Goal: Task Accomplishment & Management: Use online tool/utility

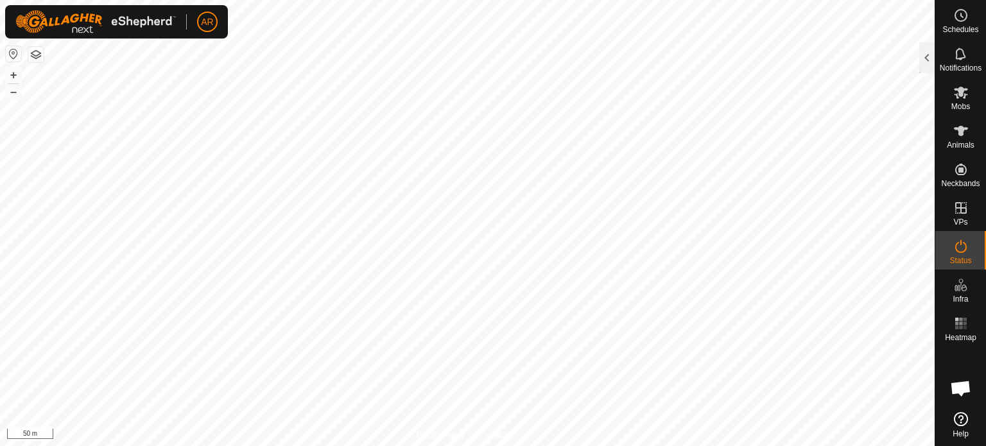
scroll to position [74, 0]
click at [963, 100] on es-mob-svg-icon at bounding box center [961, 92] width 23 height 21
click at [924, 60] on div at bounding box center [927, 57] width 15 height 31
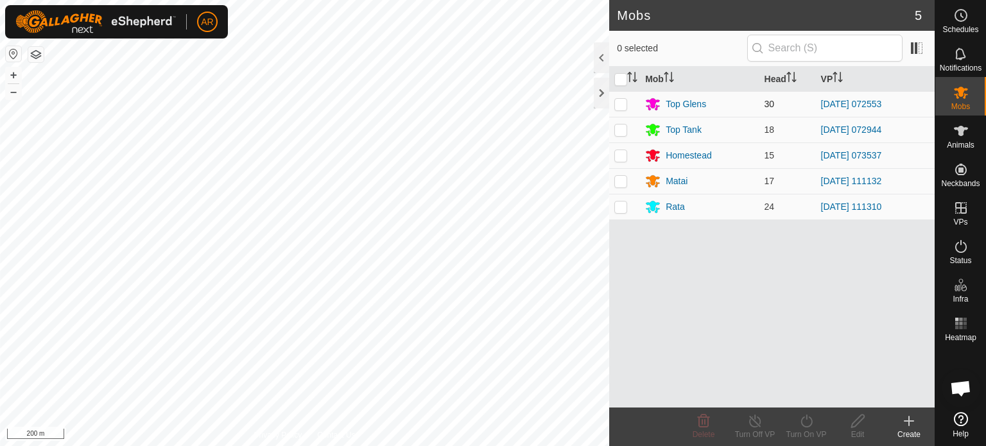
click at [618, 104] on p-checkbox at bounding box center [621, 104] width 13 height 10
checkbox input "true"
click at [805, 423] on icon at bounding box center [807, 421] width 16 height 15
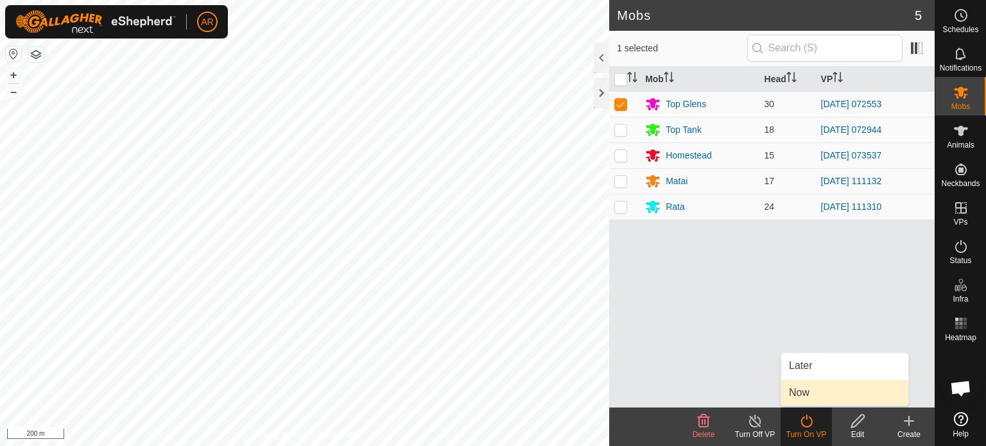
click at [813, 392] on link "Now" at bounding box center [845, 393] width 127 height 26
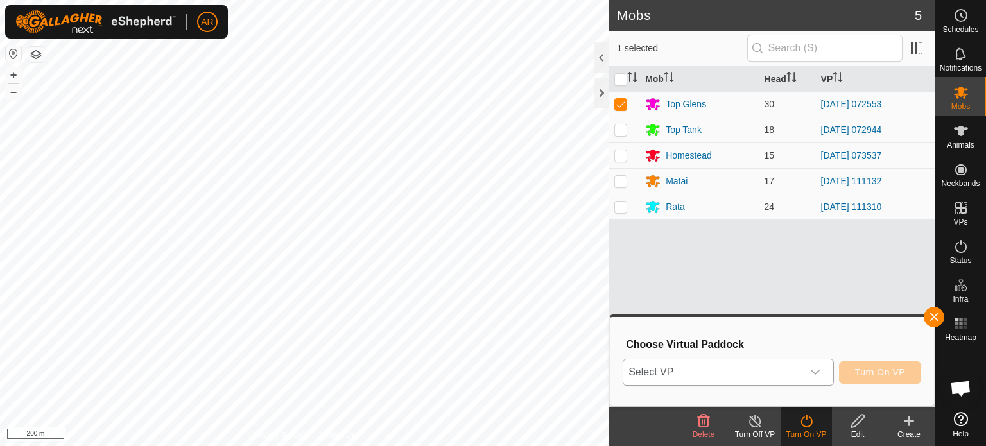
click at [814, 366] on div "dropdown trigger" at bounding box center [816, 373] width 26 height 26
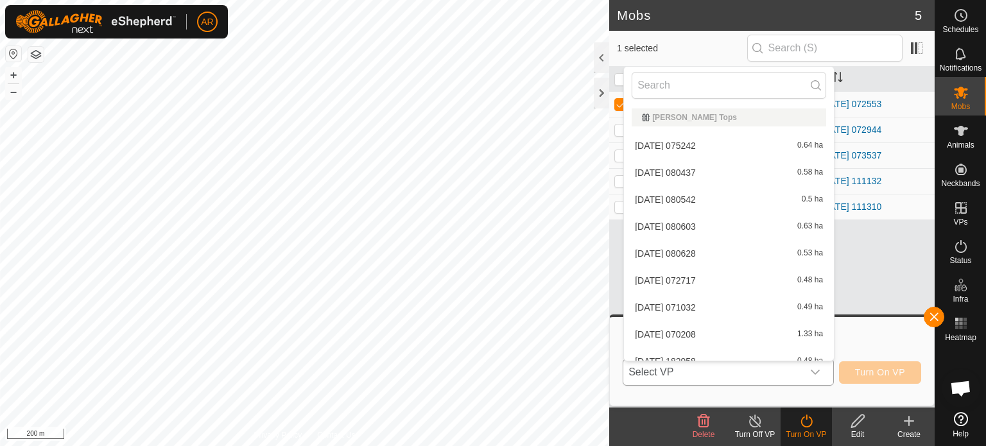
scroll to position [460, 0]
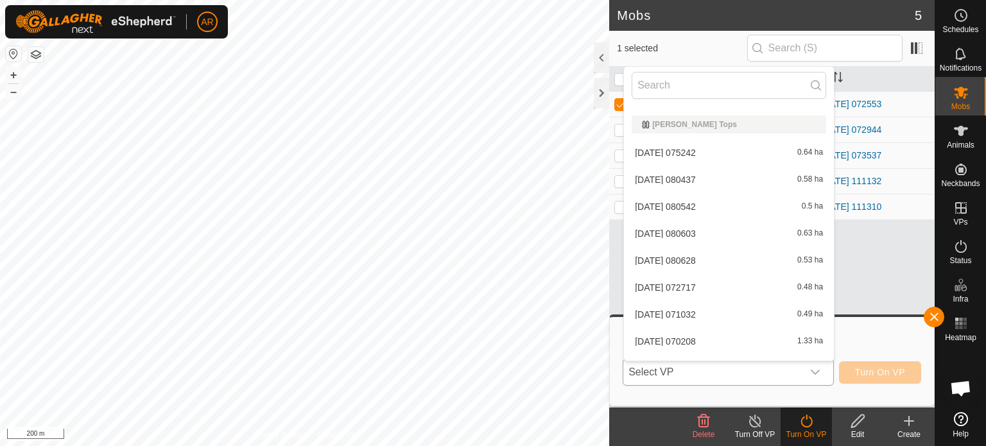
click at [676, 149] on li "[DATE] 075242 0.64 ha" at bounding box center [729, 153] width 210 height 26
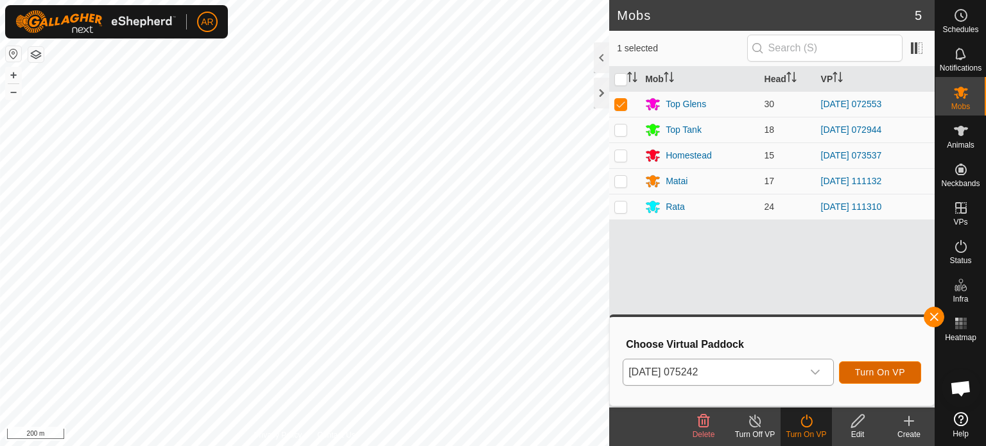
click at [887, 371] on span "Turn On VP" at bounding box center [880, 372] width 50 height 10
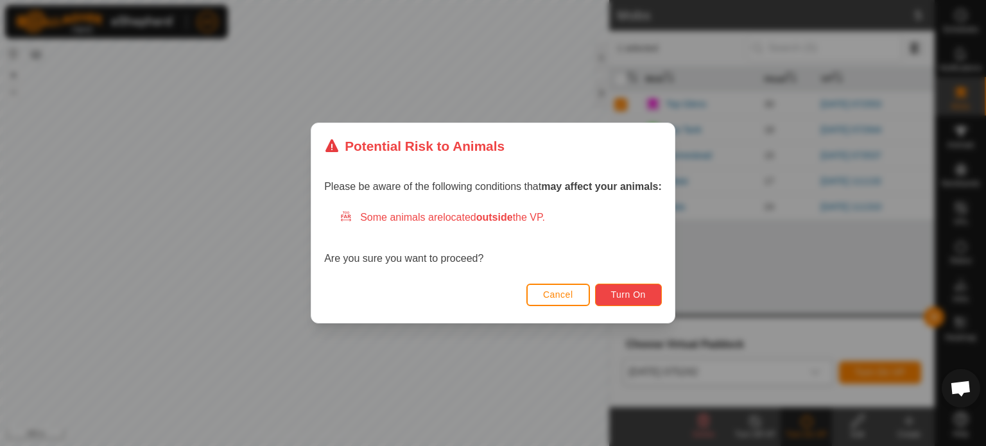
click at [629, 291] on span "Turn On" at bounding box center [628, 295] width 35 height 10
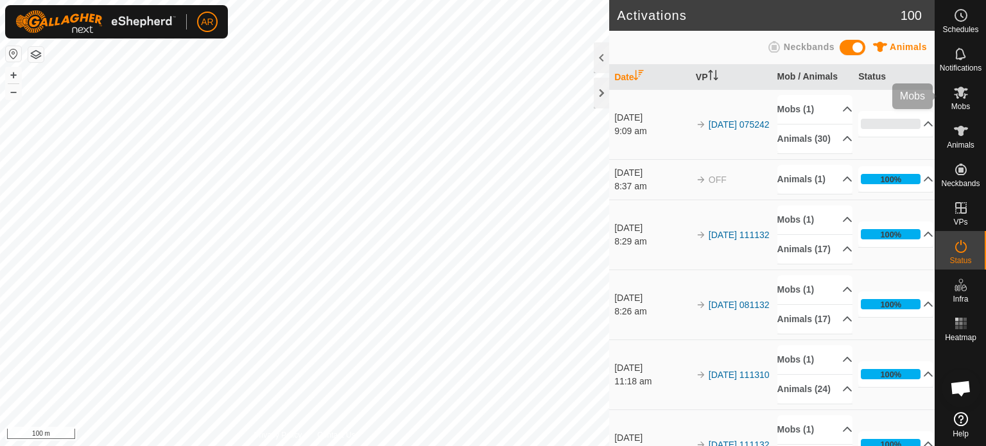
click at [959, 96] on icon at bounding box center [961, 92] width 15 height 15
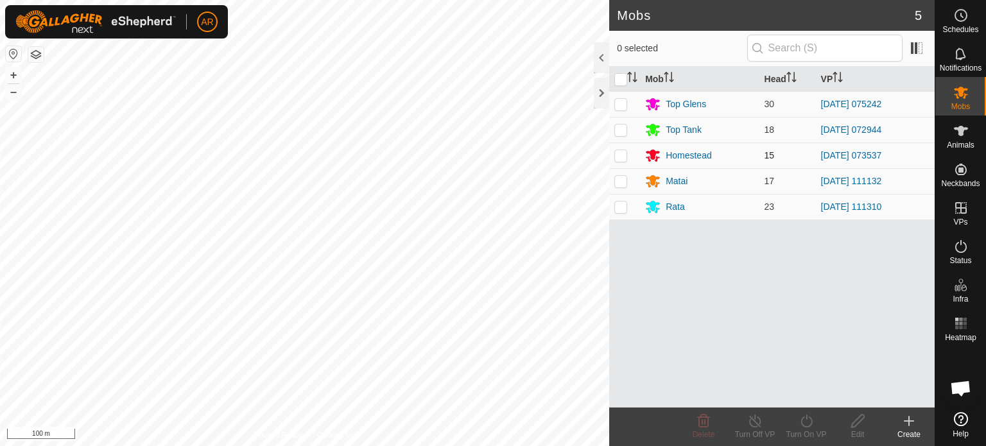
drag, startPoint x: 613, startPoint y: 162, endPoint x: 621, endPoint y: 156, distance: 9.6
click at [617, 160] on td at bounding box center [624, 156] width 31 height 26
checkbox input "true"
click at [807, 416] on icon at bounding box center [807, 421] width 12 height 13
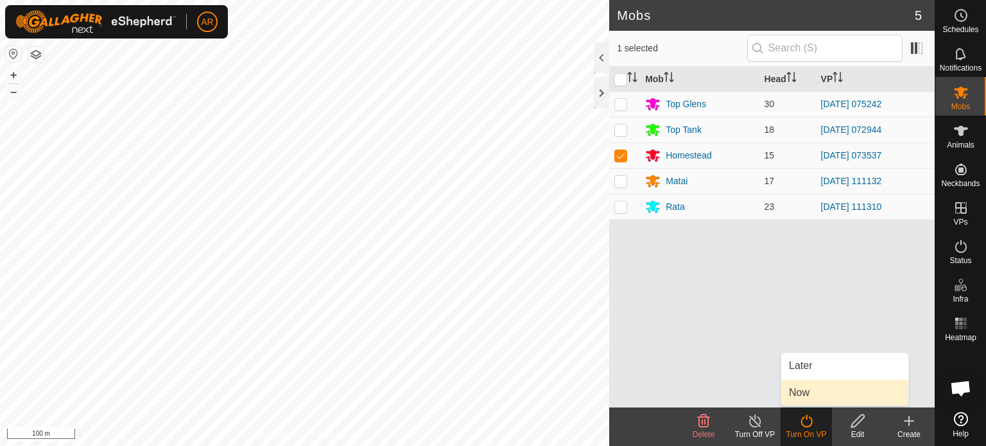
click at [812, 390] on link "Now" at bounding box center [845, 393] width 127 height 26
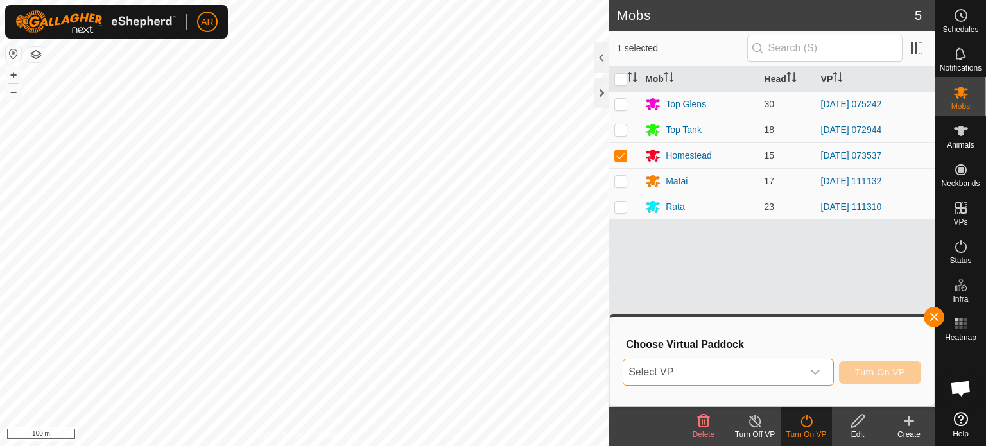
click at [765, 372] on span "Select VP" at bounding box center [713, 373] width 179 height 26
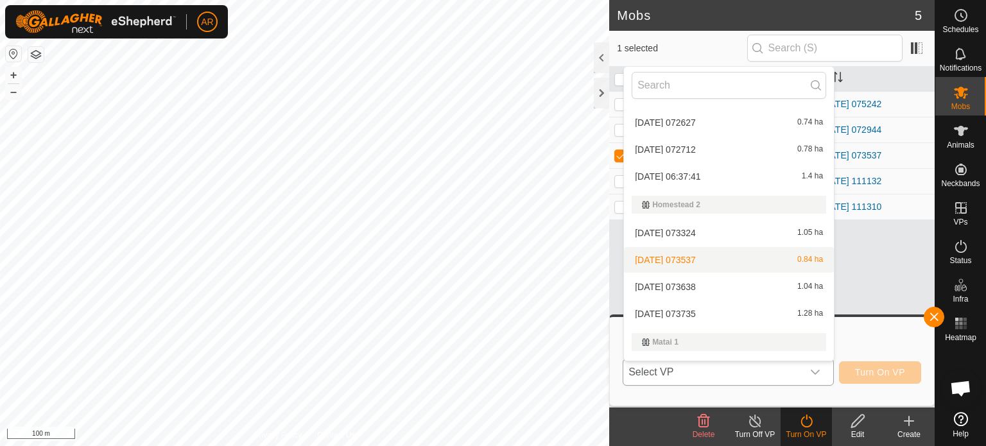
scroll to position [1427, 0]
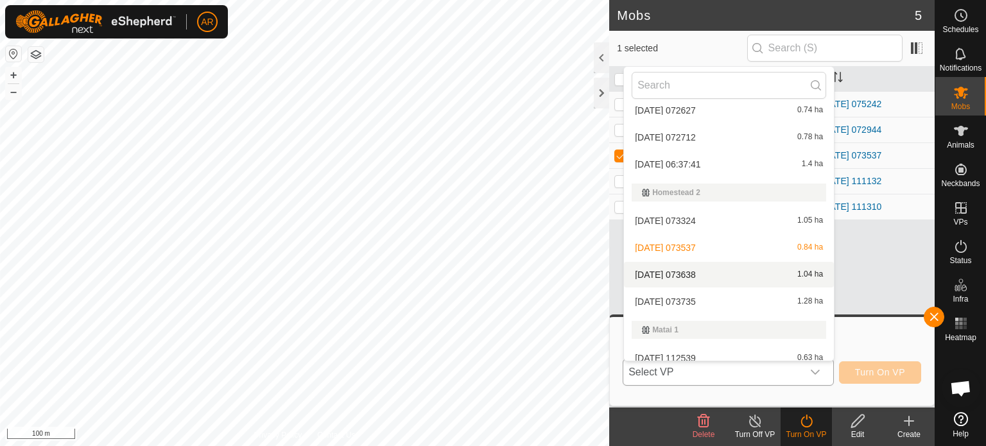
click at [696, 267] on li "[DATE] 073638 1.04 ha" at bounding box center [729, 275] width 210 height 26
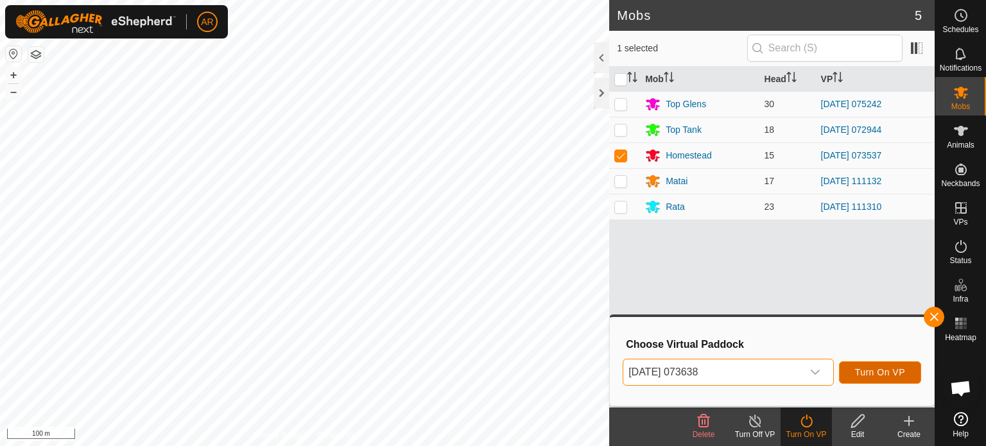
click at [884, 364] on button "Turn On VP" at bounding box center [880, 373] width 82 height 22
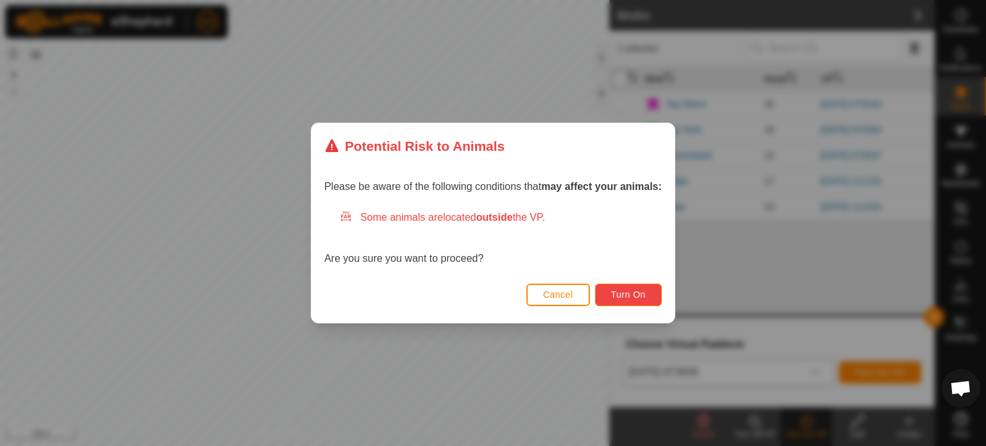
click at [658, 300] on button "Turn On" at bounding box center [628, 295] width 67 height 22
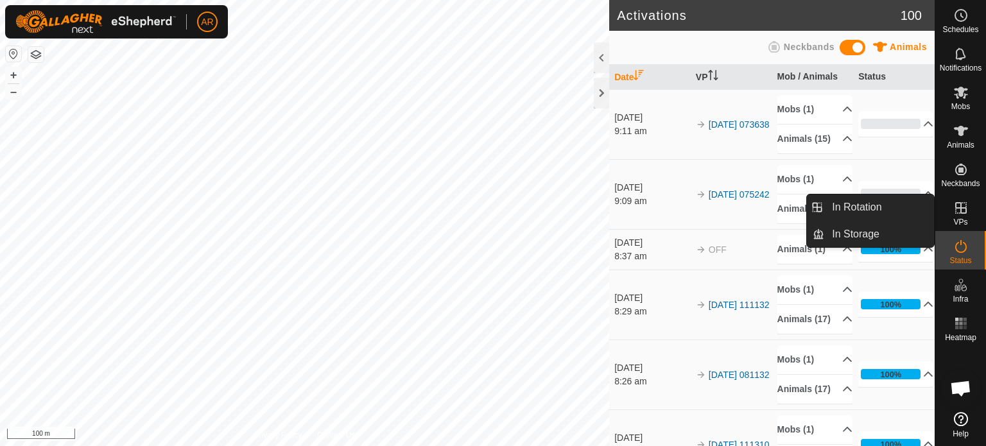
click at [963, 210] on icon at bounding box center [961, 207] width 15 height 15
click at [900, 202] on link "In Rotation" at bounding box center [880, 208] width 110 height 26
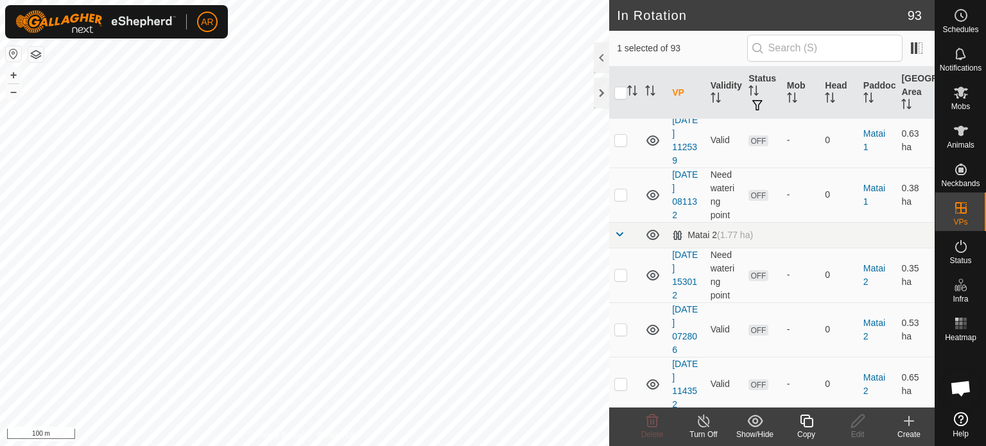
scroll to position [3147, 0]
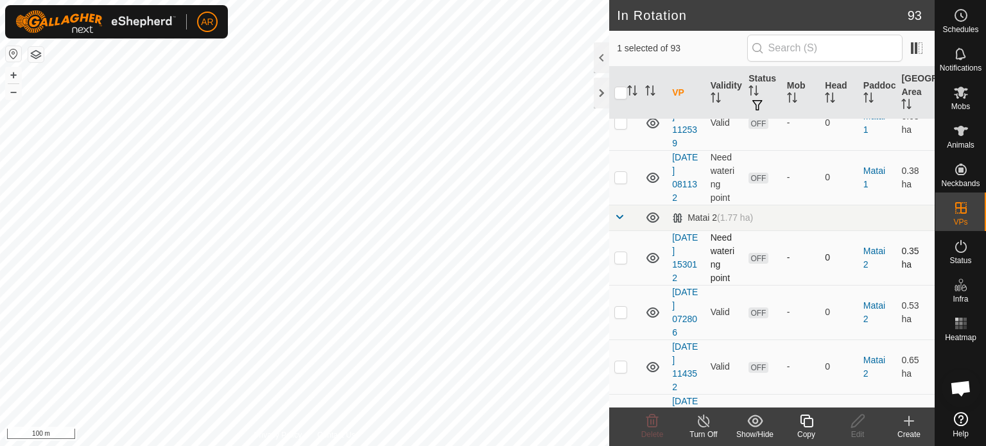
checkbox input "true"
checkbox input "false"
checkbox input "true"
checkbox input "false"
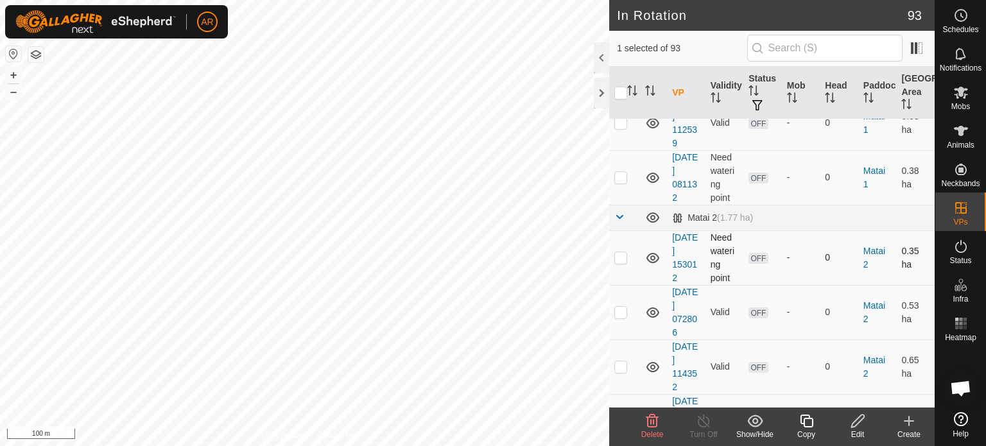
checkbox input "true"
click at [906, 416] on icon at bounding box center [909, 421] width 15 height 15
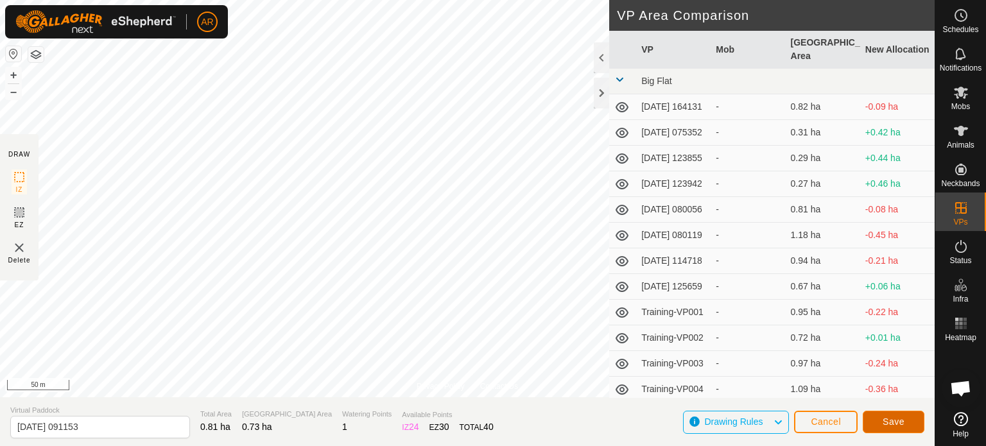
click at [900, 419] on span "Save" at bounding box center [894, 422] width 22 height 10
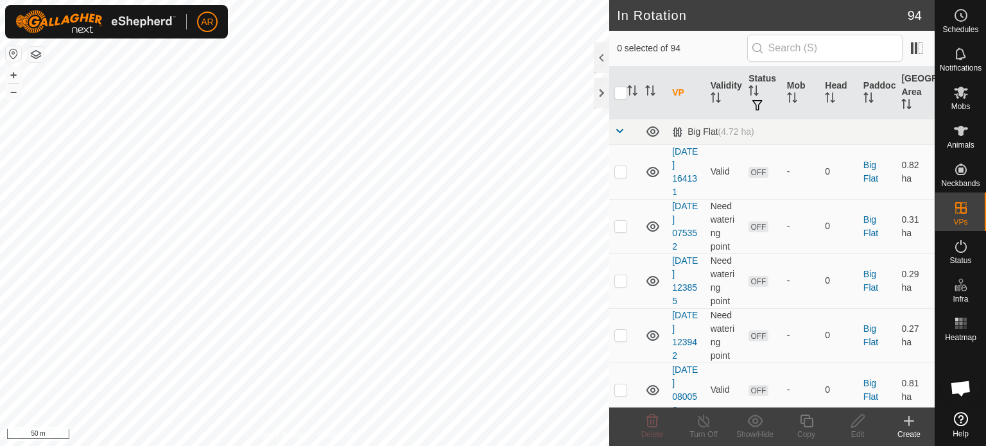
click at [909, 422] on icon at bounding box center [909, 421] width 0 height 9
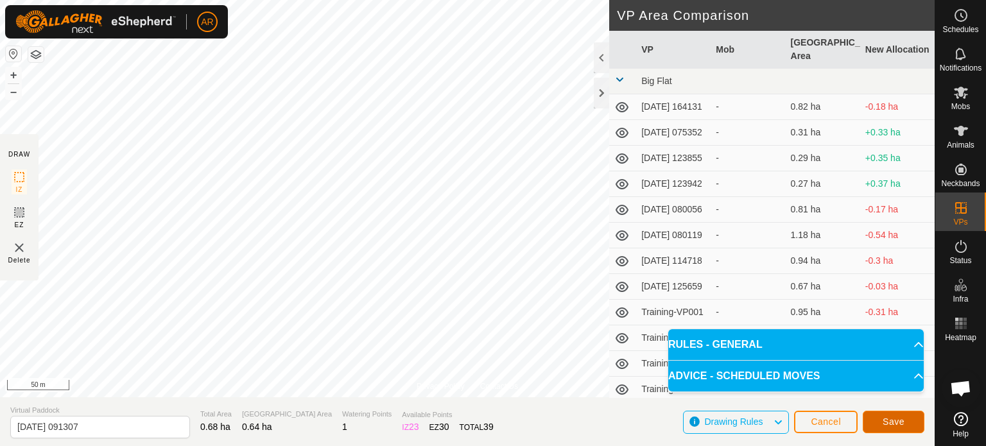
click at [888, 419] on span "Save" at bounding box center [894, 422] width 22 height 10
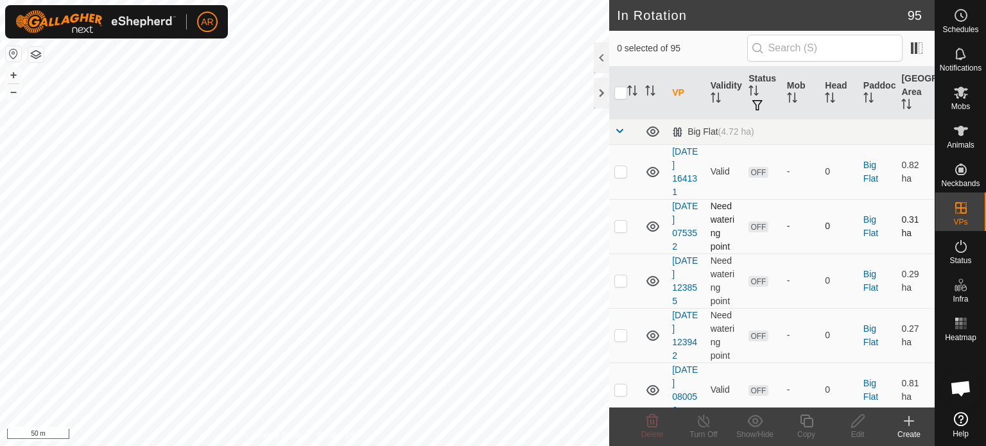
checkbox input "true"
click at [808, 426] on icon at bounding box center [806, 421] width 13 height 13
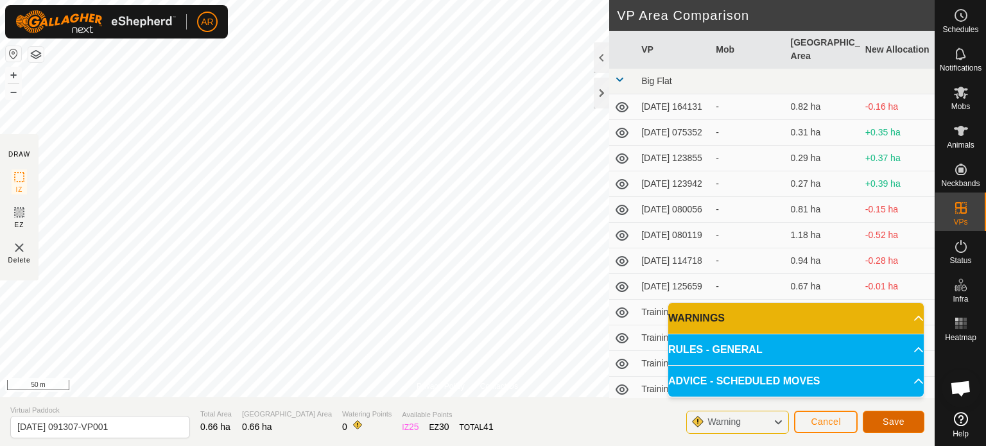
click at [883, 417] on span "Save" at bounding box center [894, 422] width 22 height 10
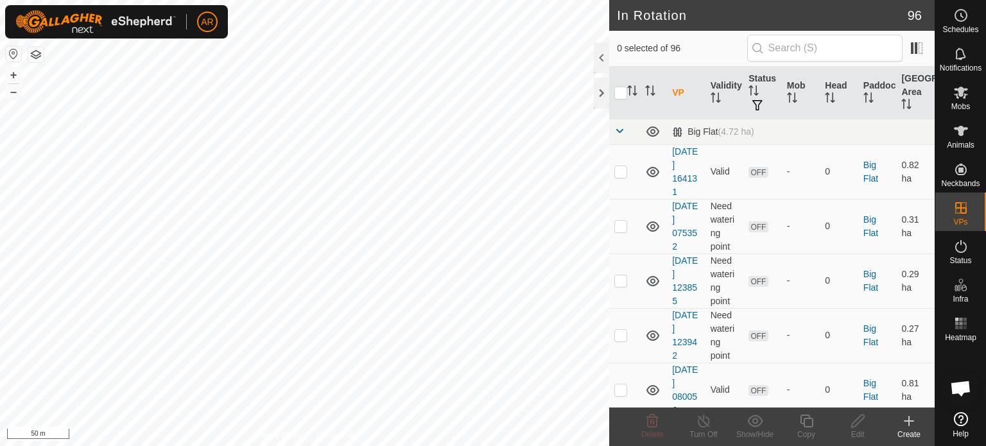
checkbox input "true"
click at [808, 418] on icon at bounding box center [807, 421] width 16 height 15
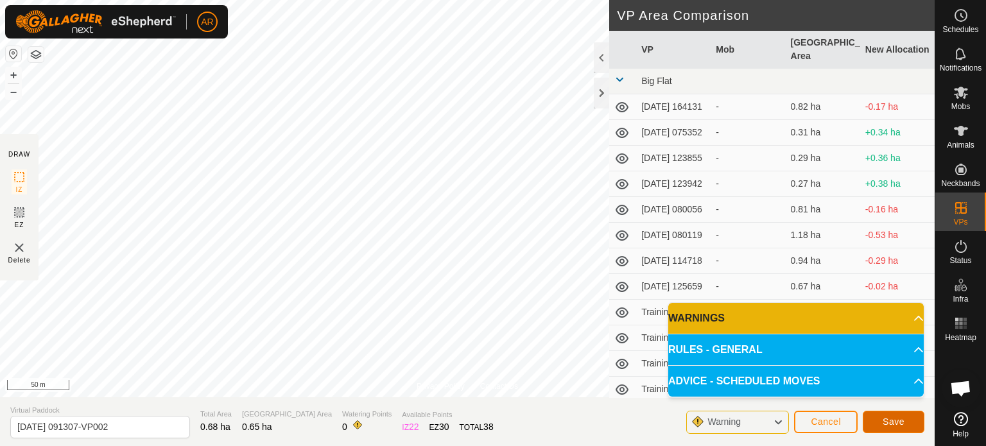
click at [891, 412] on button "Save" at bounding box center [894, 422] width 62 height 22
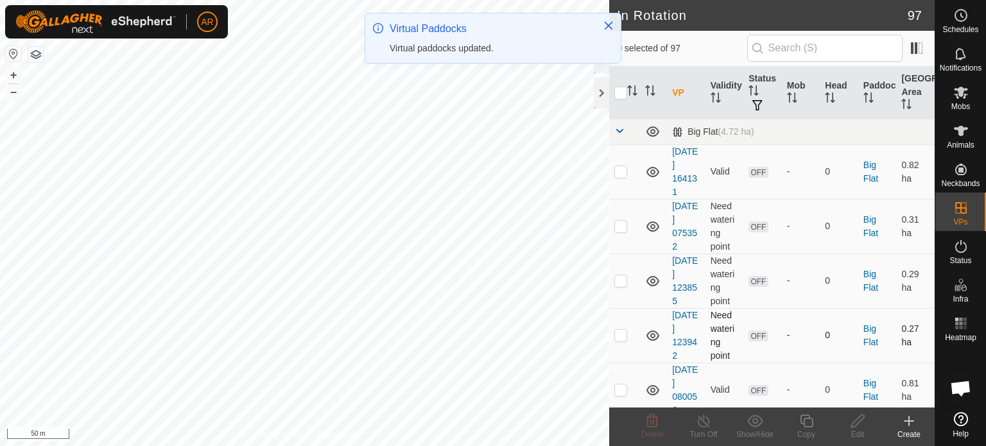
checkbox input "true"
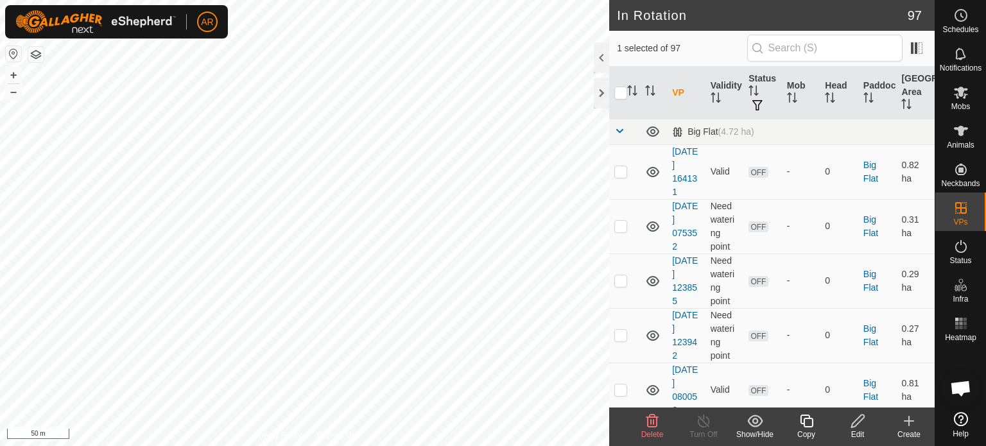
click at [801, 425] on icon at bounding box center [807, 421] width 16 height 15
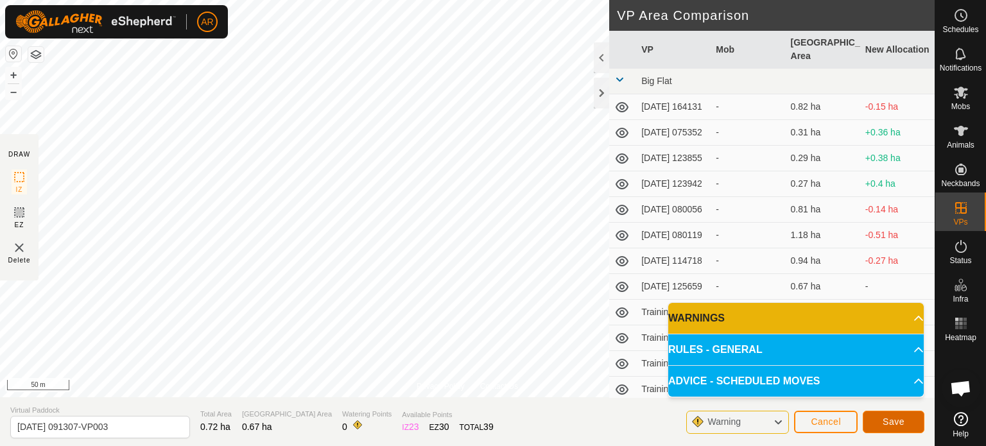
click at [898, 418] on span "Save" at bounding box center [894, 422] width 22 height 10
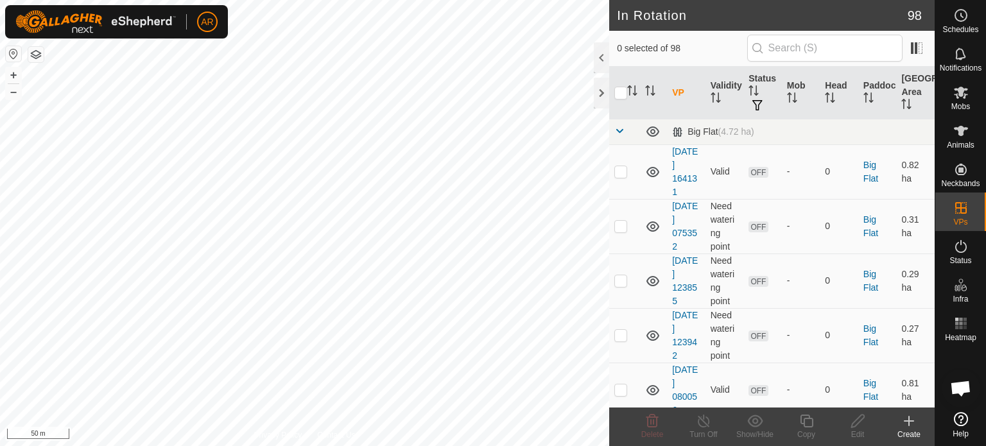
click at [912, 419] on icon at bounding box center [909, 421] width 15 height 15
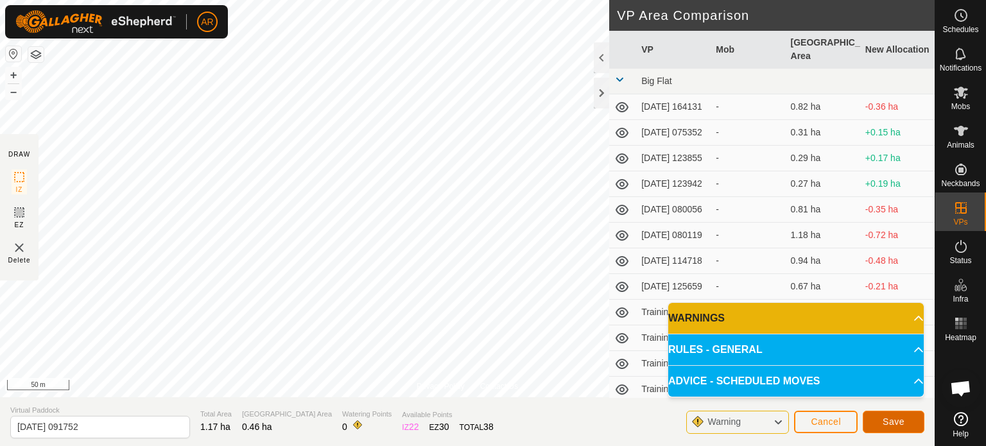
drag, startPoint x: 897, startPoint y: 418, endPoint x: 901, endPoint y: 413, distance: 6.8
click at [901, 413] on button "Save" at bounding box center [894, 422] width 62 height 22
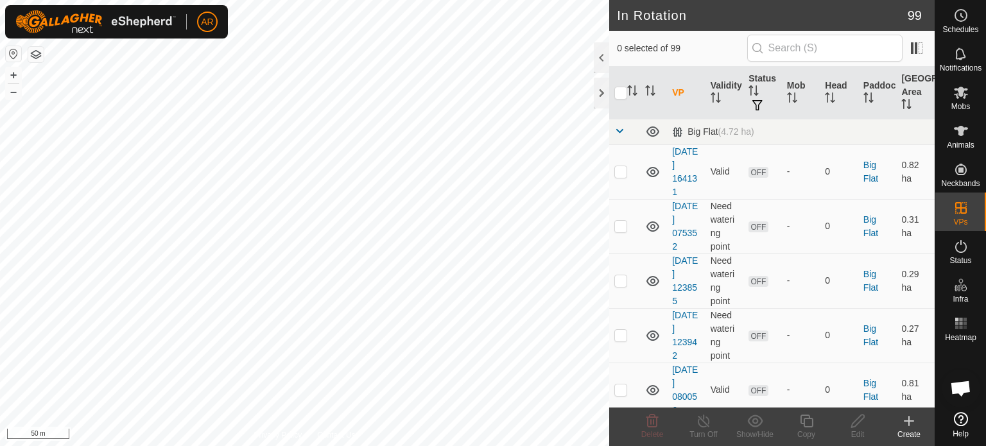
checkbox input "true"
checkbox input "false"
checkbox input "true"
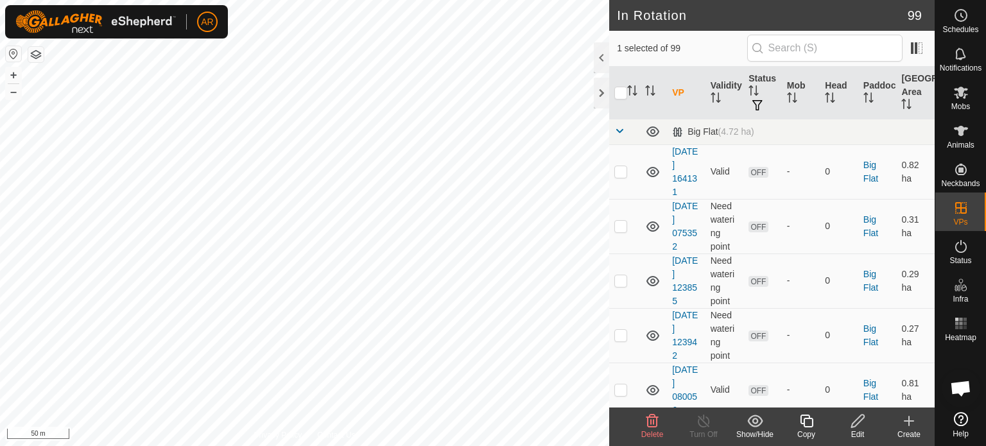
click at [855, 417] on icon at bounding box center [858, 421] width 16 height 15
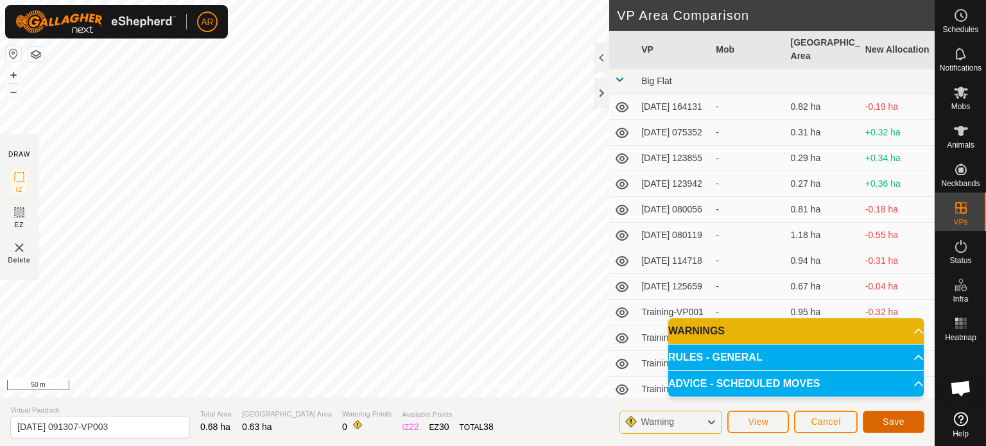
click at [895, 419] on span "Save" at bounding box center [894, 422] width 22 height 10
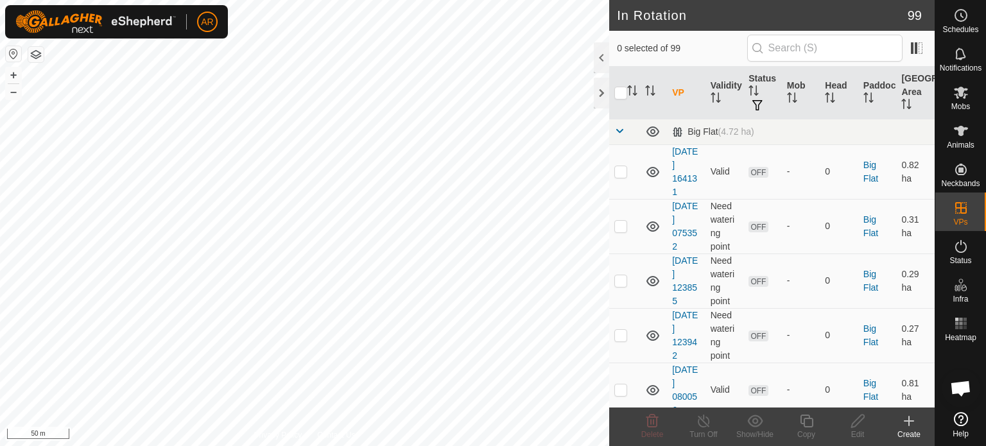
click at [907, 421] on icon at bounding box center [909, 421] width 15 height 15
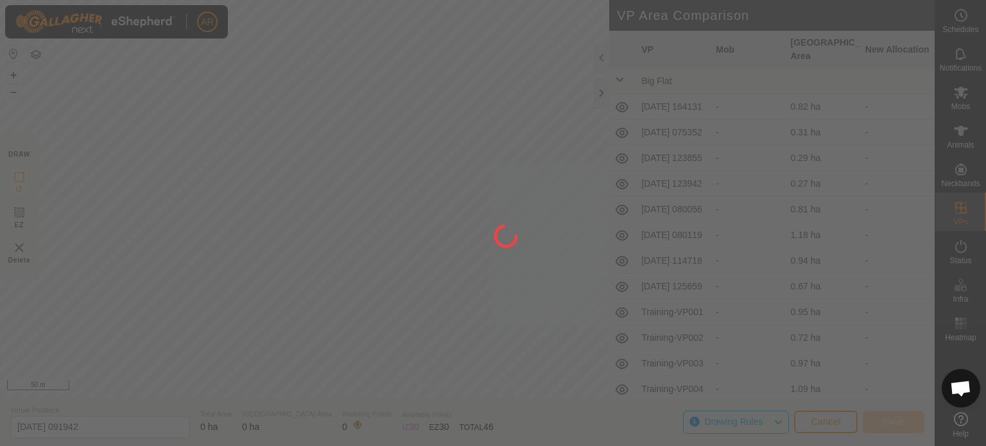
drag, startPoint x: 616, startPoint y: 333, endPoint x: 409, endPoint y: 192, distance: 250.1
click at [409, 192] on div at bounding box center [493, 223] width 986 height 446
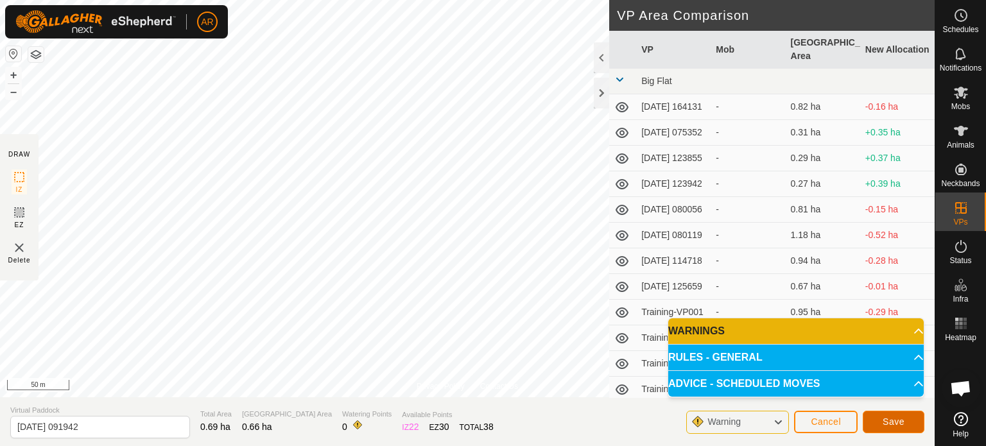
click at [898, 421] on span "Save" at bounding box center [894, 422] width 22 height 10
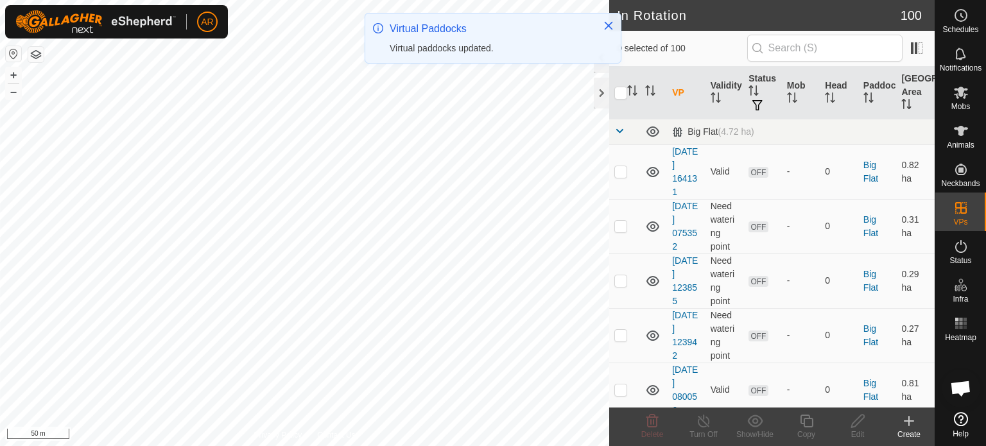
click at [907, 421] on icon at bounding box center [909, 421] width 15 height 15
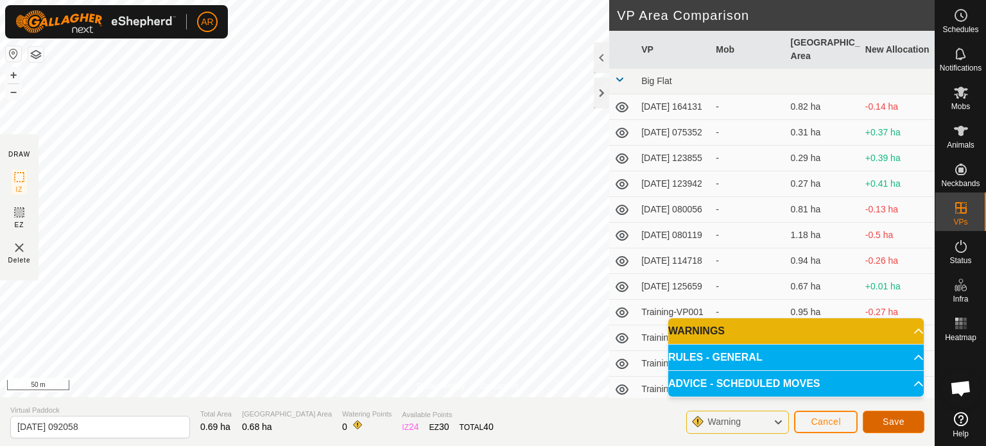
click at [906, 416] on button "Save" at bounding box center [894, 422] width 62 height 22
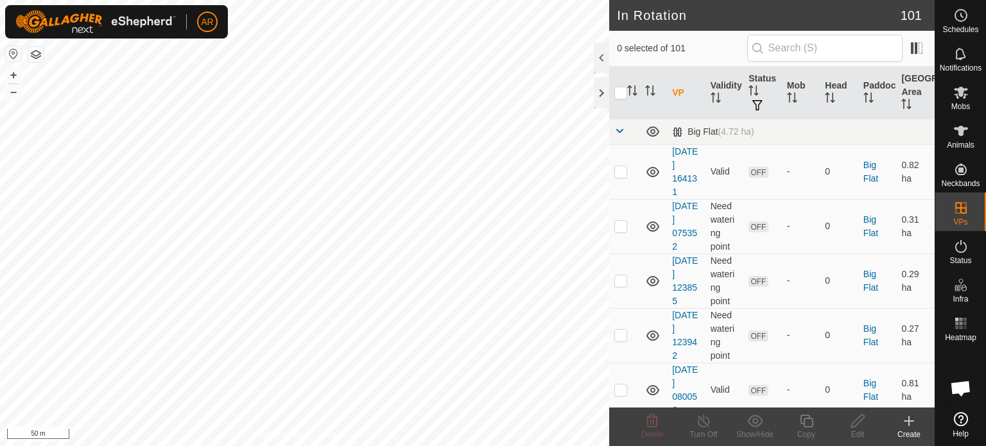
click at [907, 416] on icon at bounding box center [909, 421] width 15 height 15
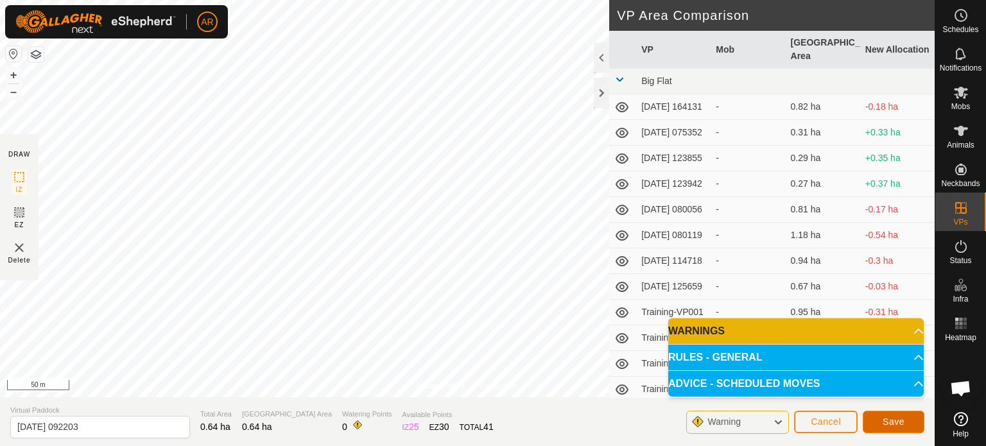
click at [883, 417] on span "Save" at bounding box center [894, 422] width 22 height 10
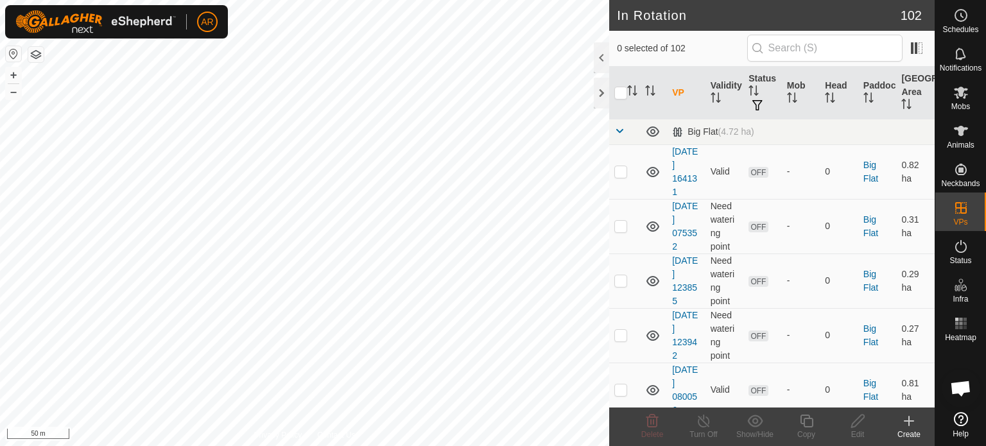
click at [906, 423] on icon at bounding box center [909, 421] width 15 height 15
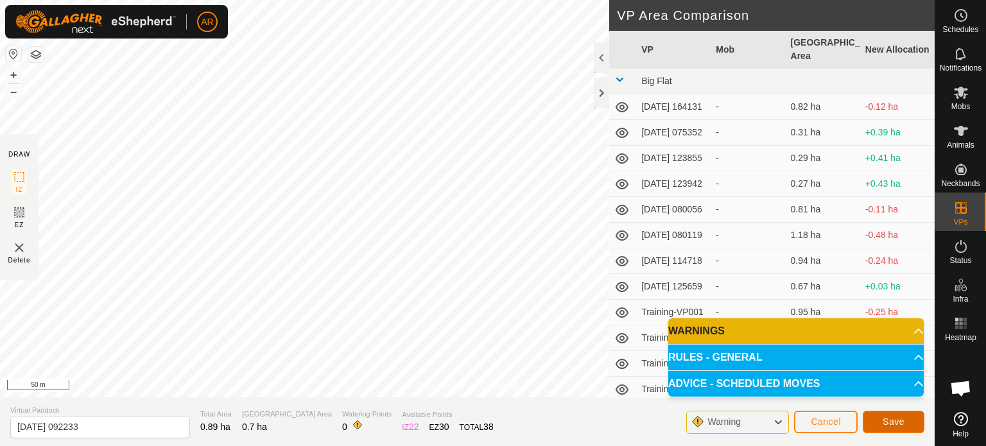
click at [903, 420] on span "Save" at bounding box center [894, 422] width 22 height 10
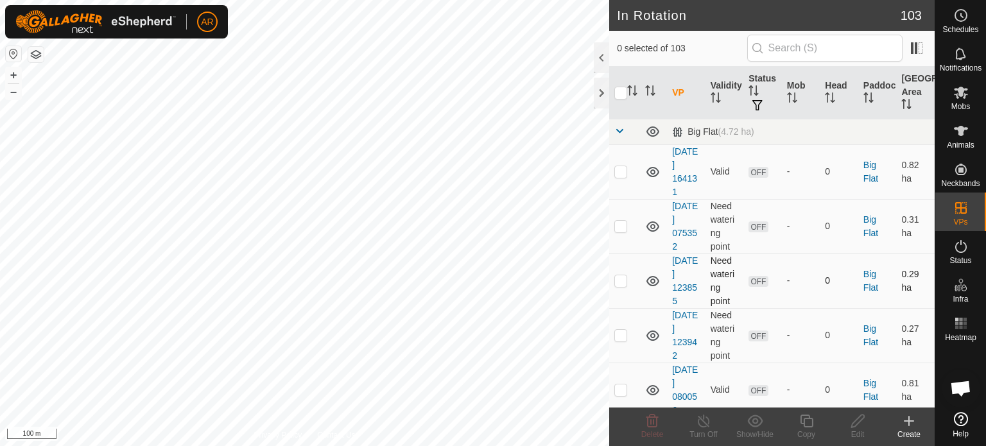
checkbox input "true"
click at [708, 423] on icon at bounding box center [704, 421] width 16 height 15
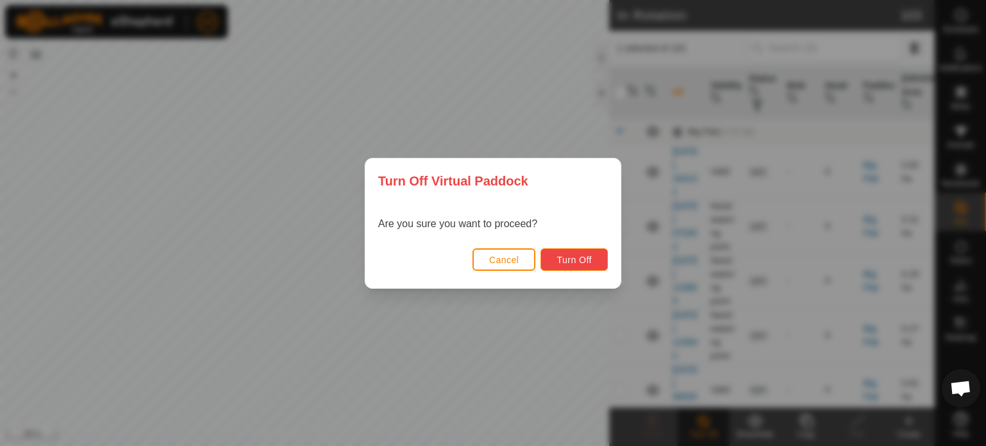
click at [590, 257] on span "Turn Off" at bounding box center [574, 260] width 35 height 10
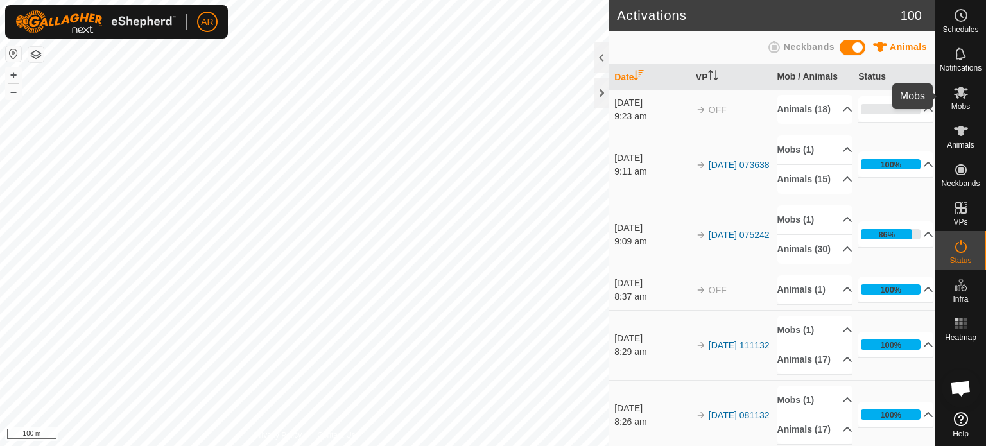
click at [972, 90] on div "Mobs" at bounding box center [961, 96] width 51 height 39
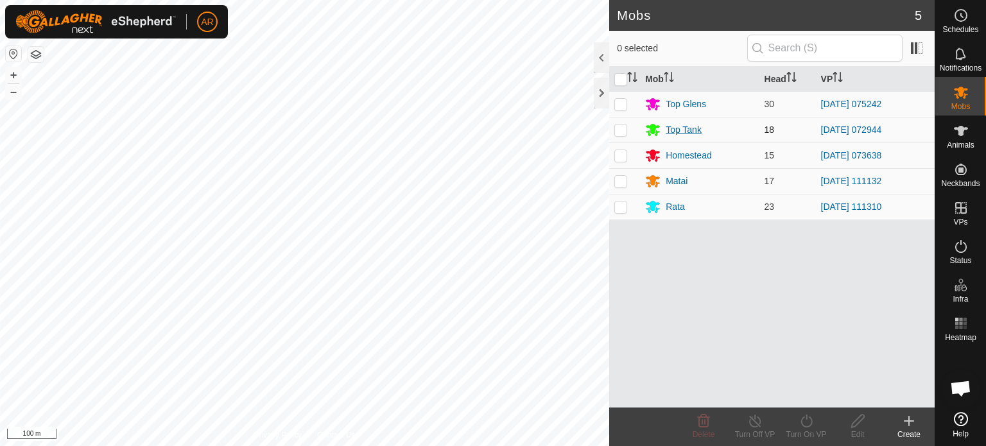
click at [691, 130] on div "Top Tank" at bounding box center [684, 129] width 36 height 13
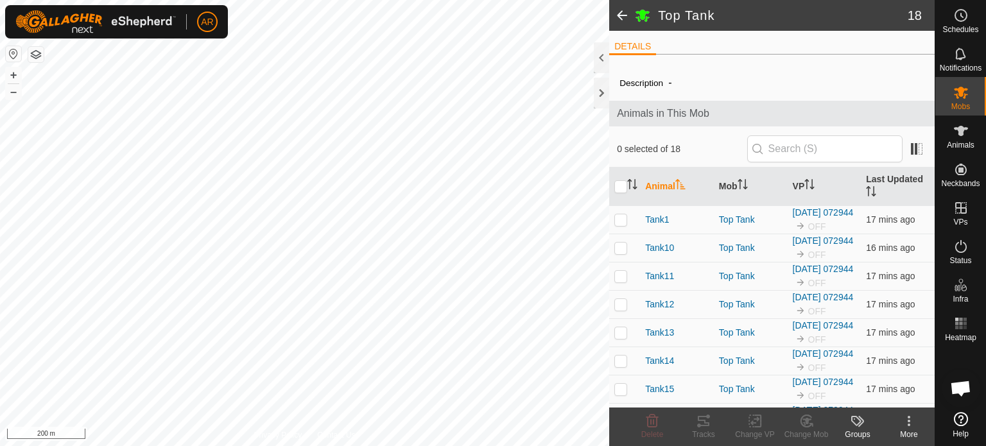
click at [613, 16] on span at bounding box center [622, 15] width 26 height 31
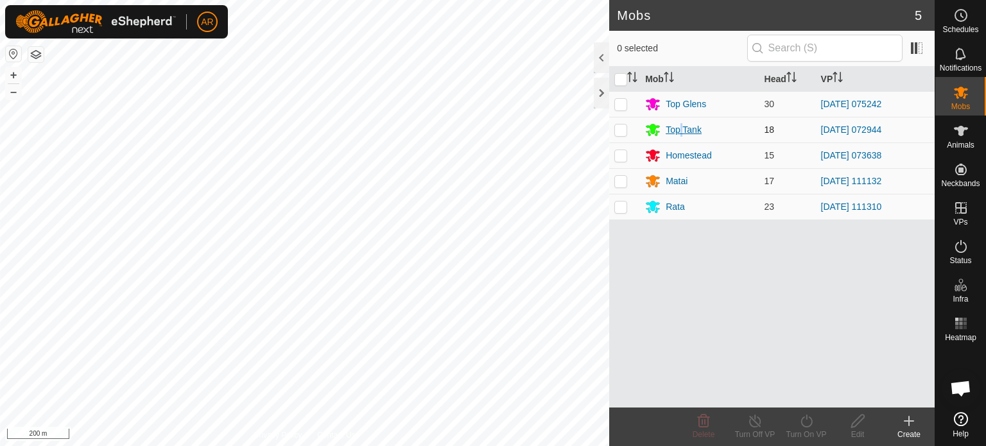
click at [681, 128] on div "Top Tank" at bounding box center [684, 129] width 36 height 13
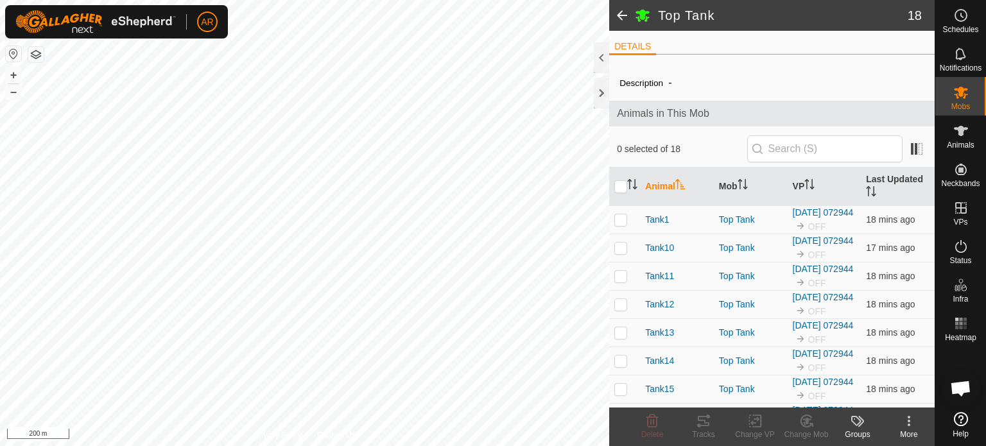
click at [621, 13] on span at bounding box center [622, 15] width 26 height 31
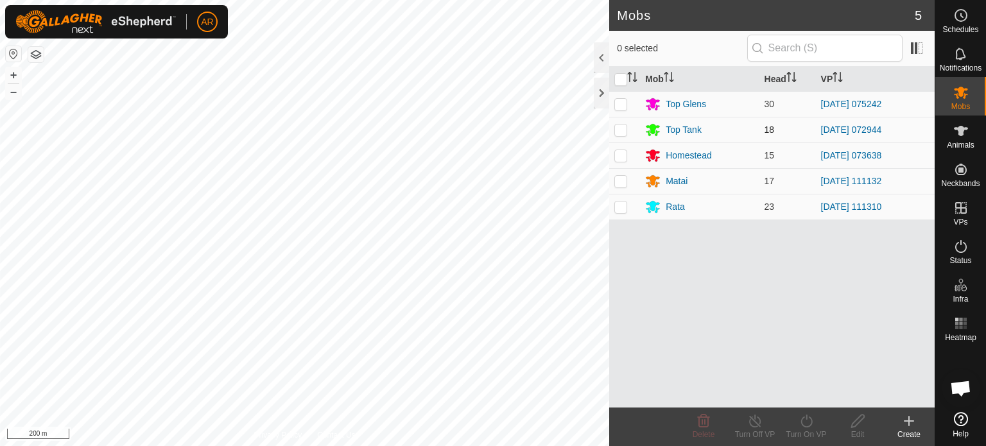
click at [623, 125] on p-checkbox at bounding box center [621, 130] width 13 height 10
checkbox input "true"
click at [810, 429] on div "Turn On VP" at bounding box center [806, 435] width 51 height 12
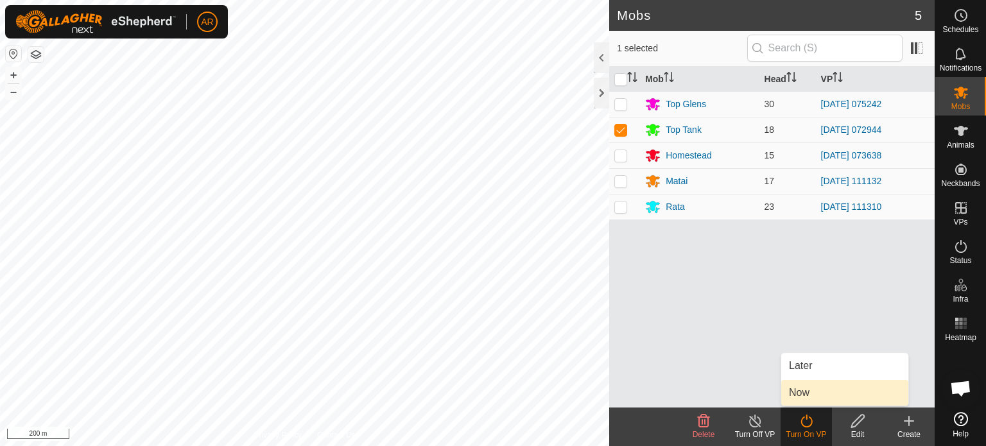
click at [808, 392] on link "Now" at bounding box center [845, 393] width 127 height 26
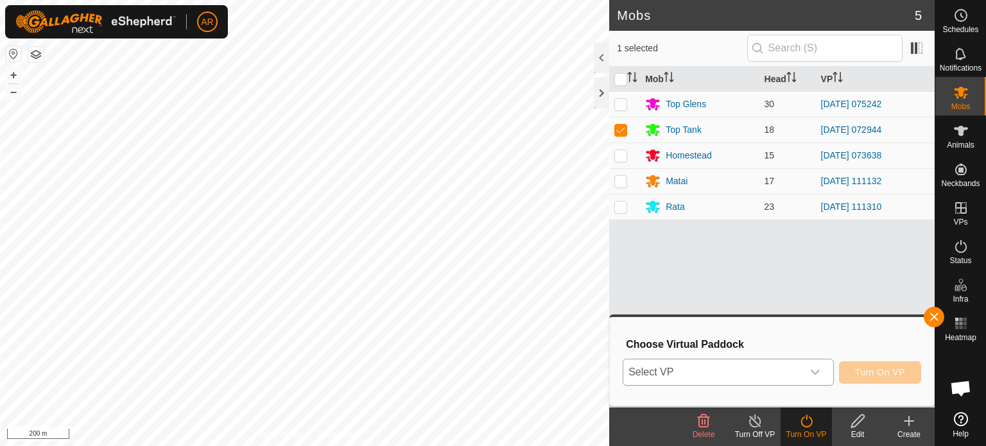
click at [801, 369] on span "Select VP" at bounding box center [713, 373] width 179 height 26
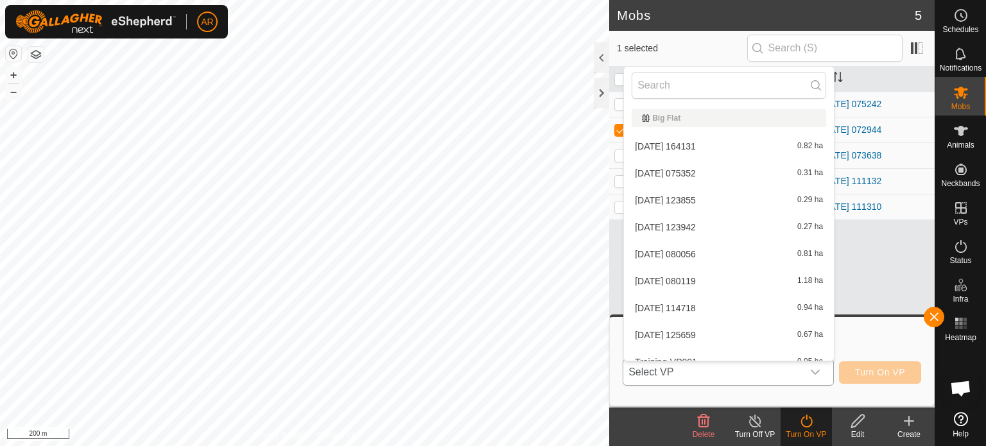
scroll to position [14, 0]
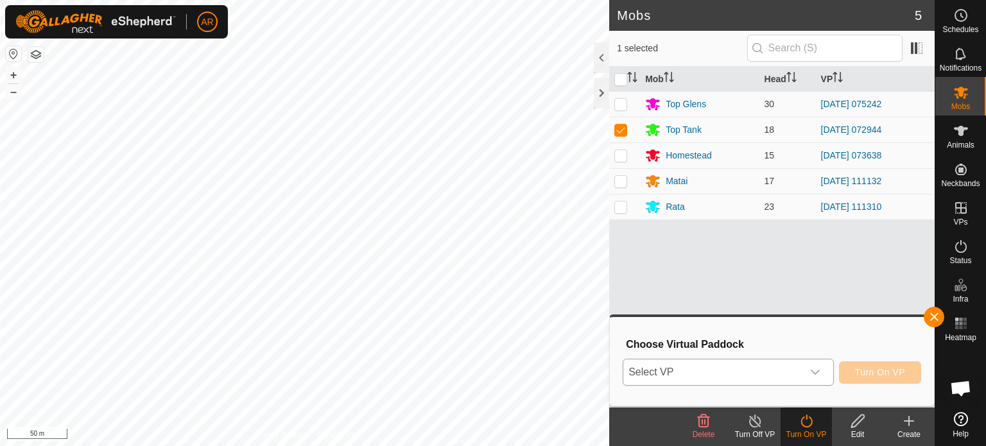
click at [818, 373] on icon "dropdown trigger" at bounding box center [815, 372] width 9 height 5
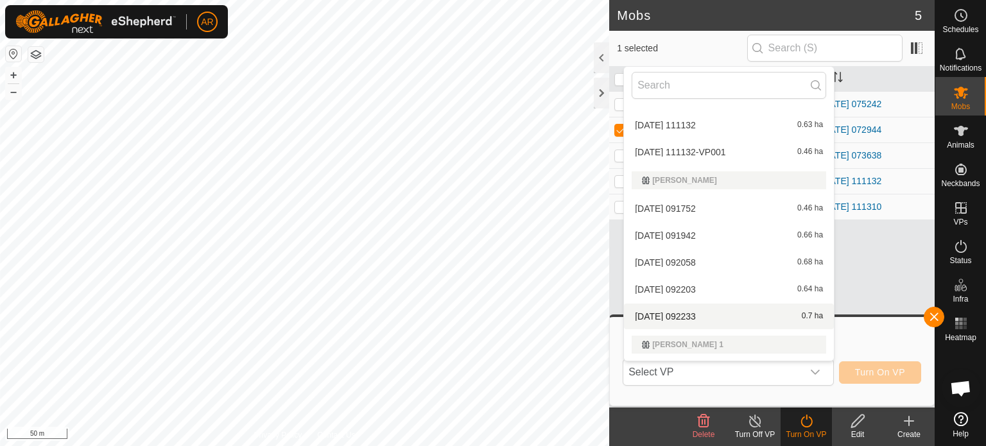
scroll to position [2164, 0]
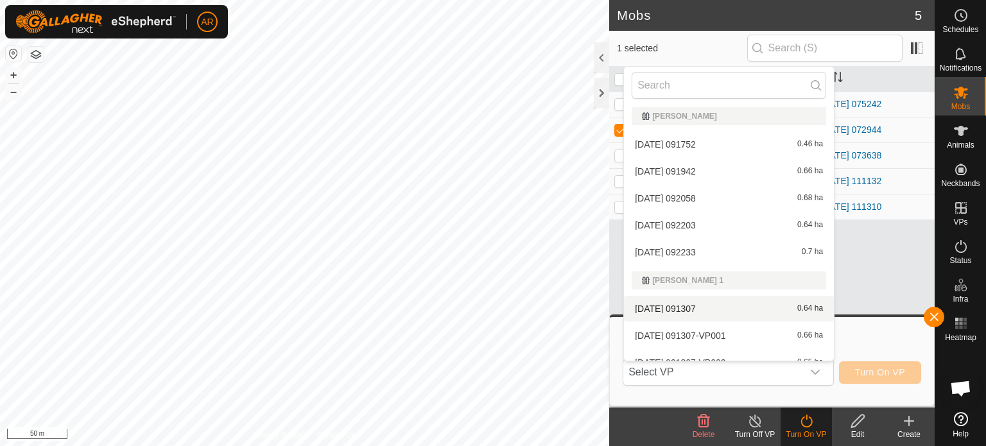
click at [712, 306] on li "2025-09-25 091307 0.64 ha" at bounding box center [729, 309] width 210 height 26
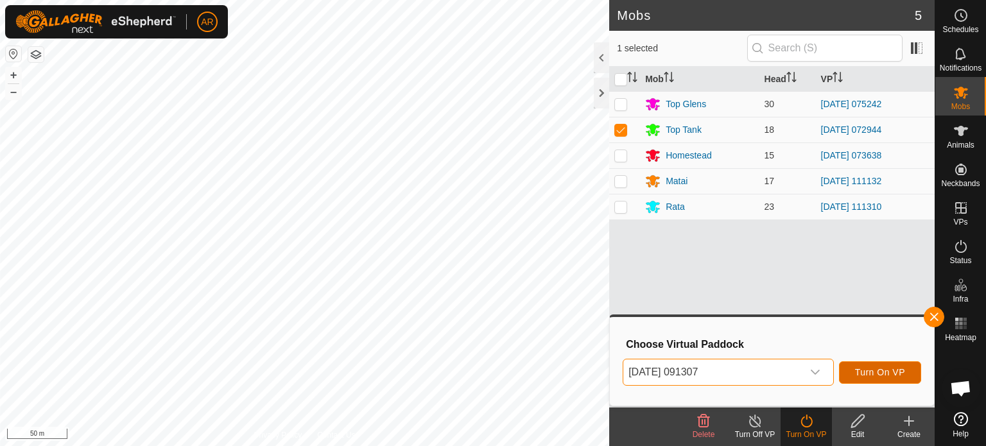
click at [880, 369] on span "Turn On VP" at bounding box center [880, 372] width 50 height 10
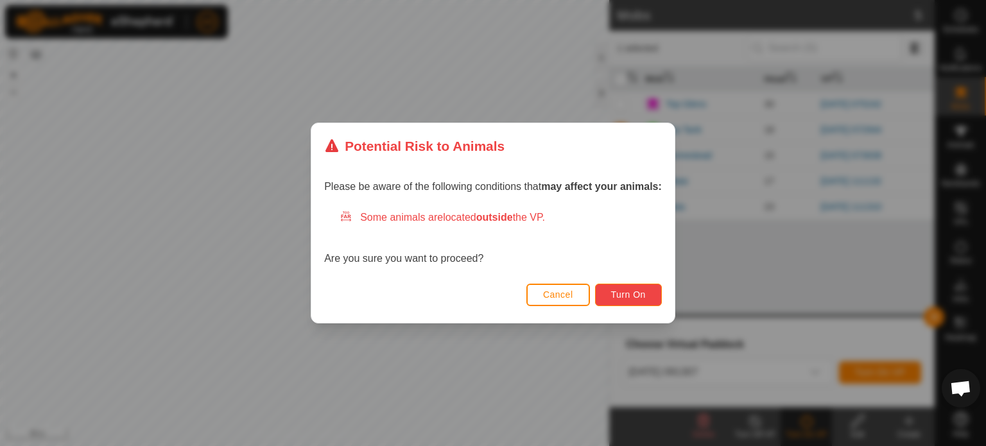
click at [642, 299] on span "Turn On" at bounding box center [628, 295] width 35 height 10
